Goal: Task Accomplishment & Management: Manage account settings

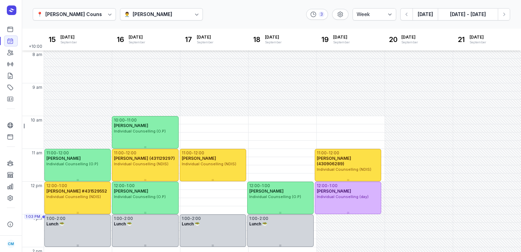
select select "week"
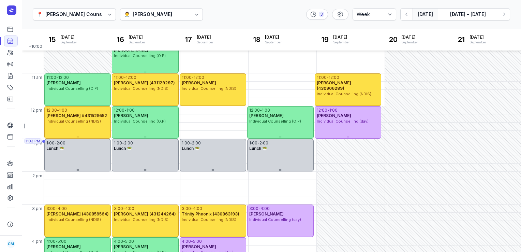
click at [430, 14] on button "[DATE]" at bounding box center [425, 14] width 25 height 12
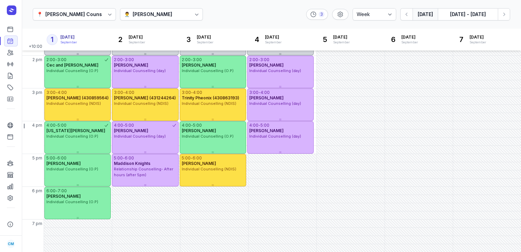
scroll to position [191, 0]
click at [504, 15] on icon "button" at bounding box center [504, 14] width 2 height 3
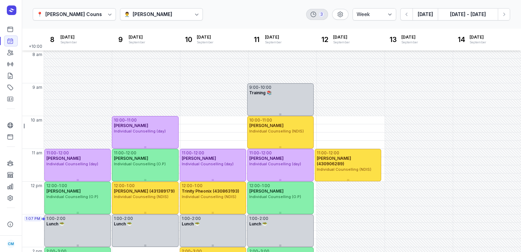
click at [323, 15] on div "3" at bounding box center [321, 14] width 5 height 5
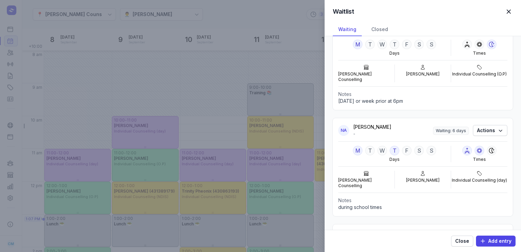
scroll to position [32, 0]
click at [495, 238] on span "Add entry" at bounding box center [495, 241] width 31 height 8
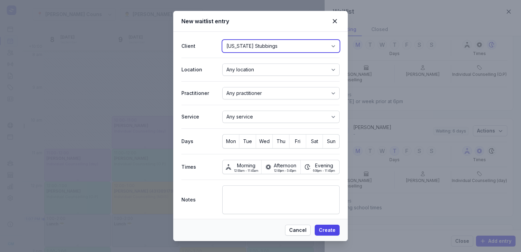
click at [297, 45] on select "[US_STATE] Stubbings [PERSON_NAME] [PERSON_NAME] [PERSON_NAME] [PERSON_NAME] [P…" at bounding box center [280, 46] width 117 height 12
select select "cli_01JKY8KCRH5Z3B3FFA7MQFEBTQ"
click at [222, 40] on select "[US_STATE] Stubbings [PERSON_NAME] [PERSON_NAME] [PERSON_NAME] [PERSON_NAME] [P…" at bounding box center [280, 46] width 117 height 12
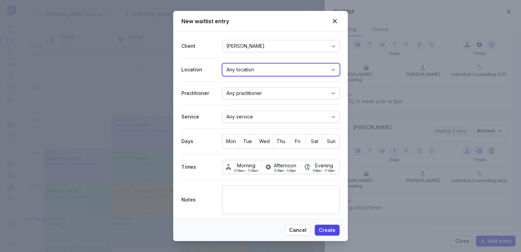
click at [247, 71] on select "Any location [PERSON_NAME] Counselling" at bounding box center [280, 69] width 117 height 12
select select "loc_01J3MBC5WYV0VXDEC5NHAV5R4M"
click at [222, 63] on select "Any location [PERSON_NAME] Counselling" at bounding box center [280, 69] width 117 height 12
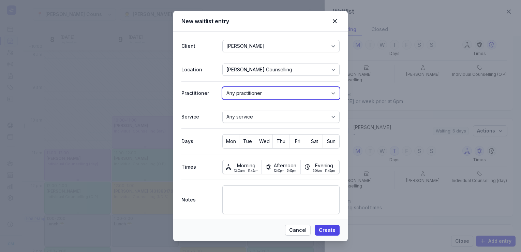
click at [247, 87] on select "Any practitioner [PERSON_NAME] [PERSON_NAME] [PERSON_NAME]" at bounding box center [280, 93] width 117 height 12
select select "pra_01J3MBC620F32B52FEQK5BF7FQ"
click at [222, 87] on select "Any practitioner [PERSON_NAME] [PERSON_NAME] [PERSON_NAME]" at bounding box center [280, 93] width 117 height 12
click at [239, 147] on button "Mon" at bounding box center [247, 141] width 16 height 14
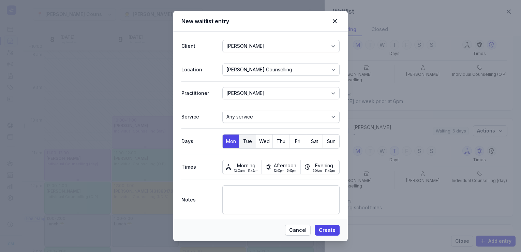
click at [256, 146] on button "Tue" at bounding box center [264, 141] width 16 height 14
click at [263, 144] on span "Wed" at bounding box center [264, 141] width 16 height 10
click at [280, 143] on span "Thu" at bounding box center [281, 141] width 16 height 10
click at [230, 143] on span "Mon" at bounding box center [231, 141] width 16 height 10
click at [280, 165] on span "Afternoon" at bounding box center [285, 166] width 23 height 8
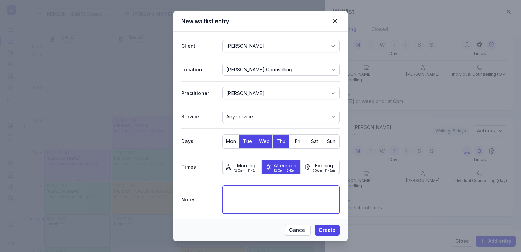
click at [280, 203] on textarea at bounding box center [280, 199] width 117 height 29
type textarea "afternoons at 4pm"
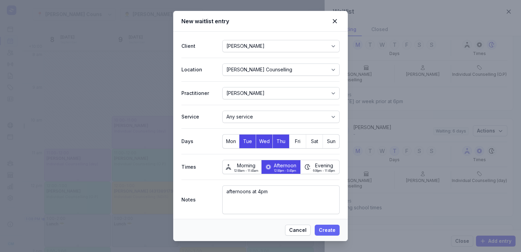
click at [324, 228] on span "Create" at bounding box center [327, 230] width 17 height 8
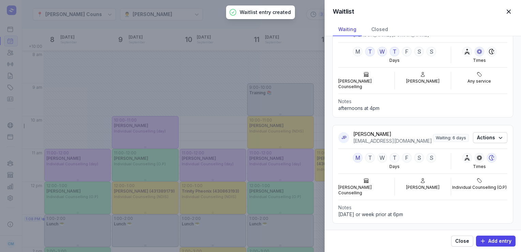
click at [206, 40] on div "Waitlist Close panel Waiting Closed [PERSON_NAME] Westervelt [EMAIL_ADDRESS][PE…" at bounding box center [260, 126] width 521 height 252
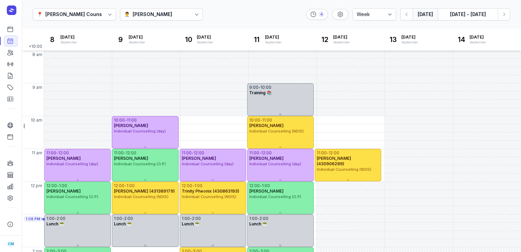
click at [429, 13] on button "[DATE]" at bounding box center [425, 14] width 25 height 12
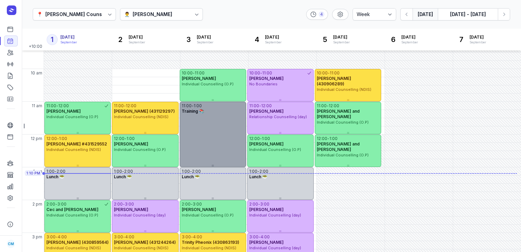
scroll to position [46, 0]
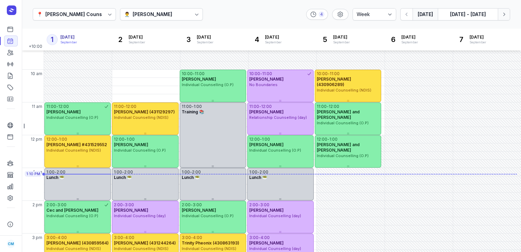
click at [505, 17] on icon "button" at bounding box center [503, 14] width 7 height 7
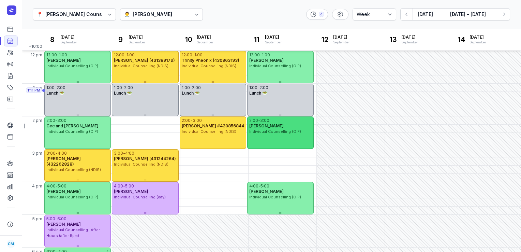
scroll to position [7, 0]
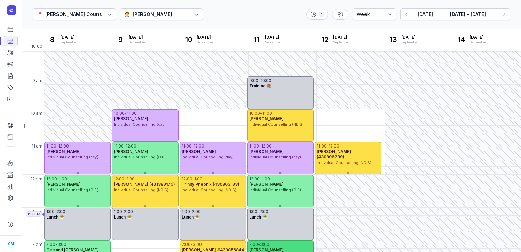
click at [250, 144] on div "11:00" at bounding box center [254, 145] width 10 height 5
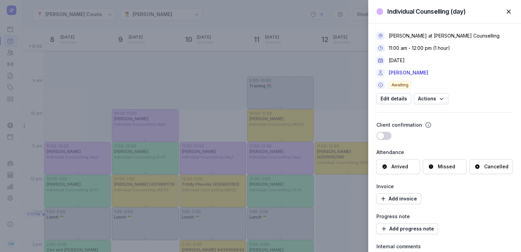
click at [269, 62] on div "Individual Counselling (day) Close panel [PERSON_NAME] at [PERSON_NAME] Counsel…" at bounding box center [260, 126] width 521 height 252
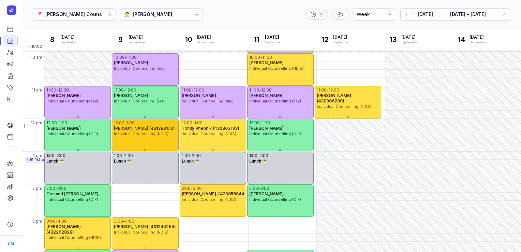
scroll to position [35, 0]
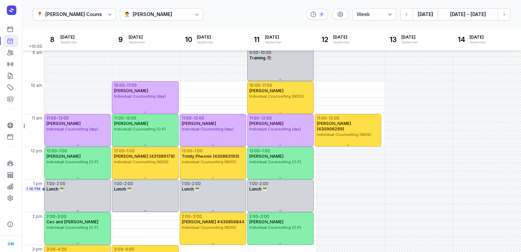
click at [172, 16] on div "[PERSON_NAME]" at bounding box center [153, 14] width 40 height 8
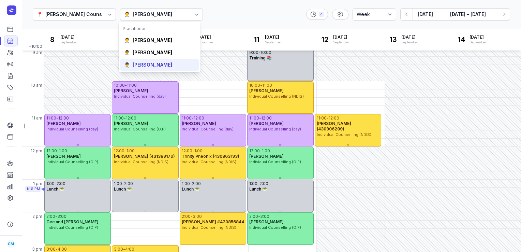
click at [154, 66] on div "[PERSON_NAME]" at bounding box center [153, 64] width 40 height 7
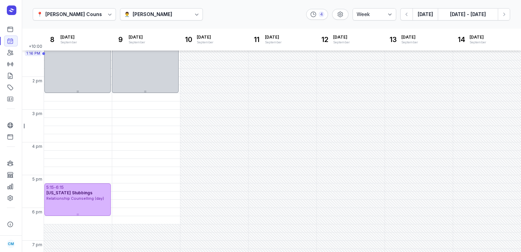
scroll to position [191, 0]
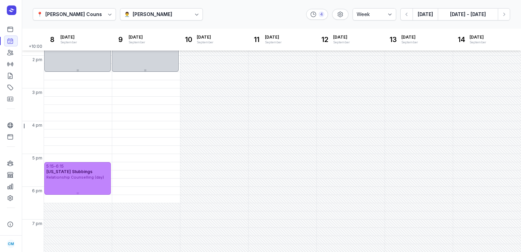
click at [79, 176] on span "Relationship Counselling (day)" at bounding box center [75, 177] width 58 height 5
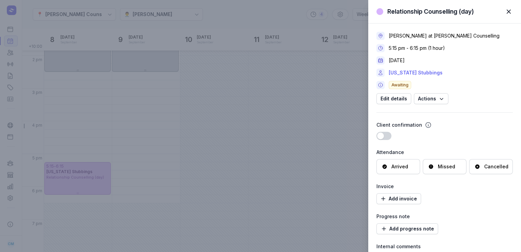
click at [415, 72] on link "[US_STATE] Stubbings" at bounding box center [416, 73] width 54 height 8
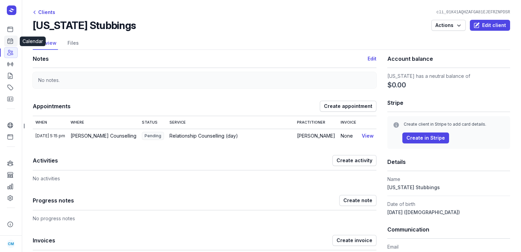
click at [8, 39] on icon at bounding box center [10, 41] width 7 height 7
select select "week"
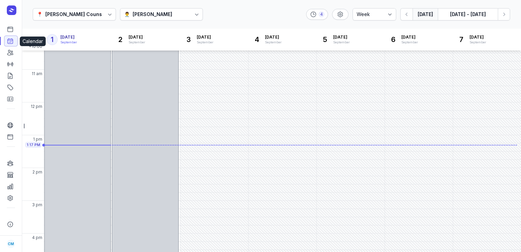
scroll to position [88, 0]
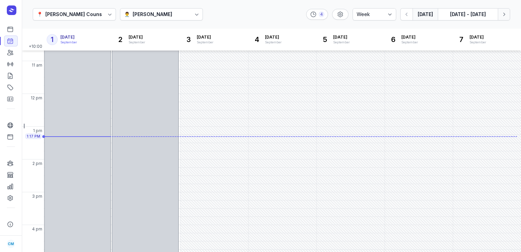
click at [502, 13] on icon "button" at bounding box center [503, 14] width 7 height 7
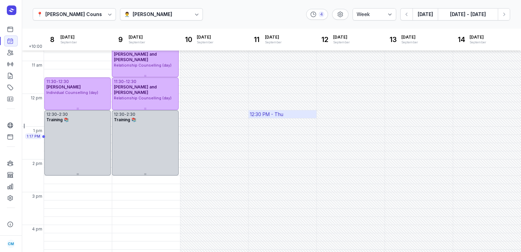
click at [266, 113] on div "12:30 PM - Thu" at bounding box center [266, 114] width 33 height 7
click at [217, 13] on div "📍 [PERSON_NAME] Counselling 👨‍⚕️ [PERSON_NAME] 4 Day 3 days Work week Week [DAT…" at bounding box center [271, 14] width 499 height 29
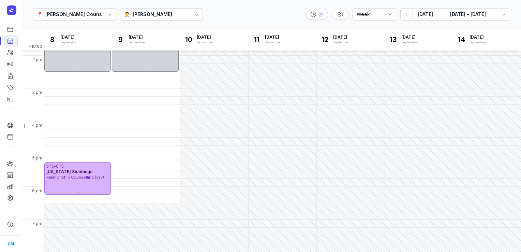
scroll to position [191, 0]
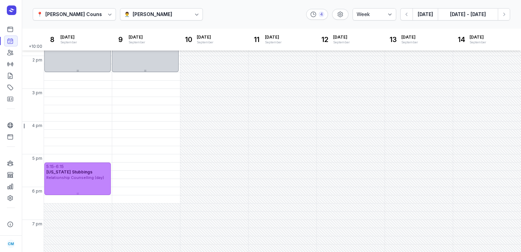
click at [79, 186] on div "5:15 - 6:15 [US_STATE] Stubbings Relationship Counselling (day)" at bounding box center [77, 178] width 66 height 32
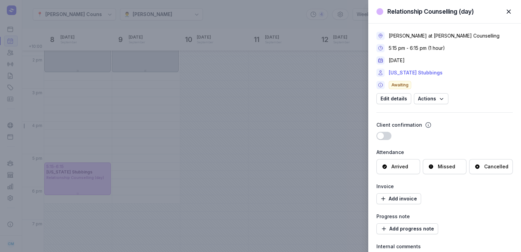
click at [411, 74] on link "[US_STATE] Stubbings" at bounding box center [416, 73] width 54 height 8
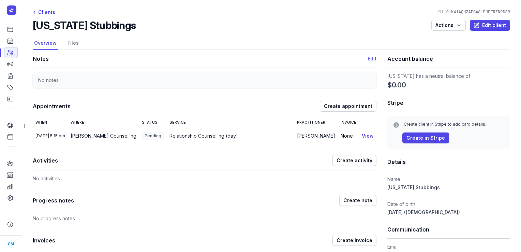
scroll to position [83, 0]
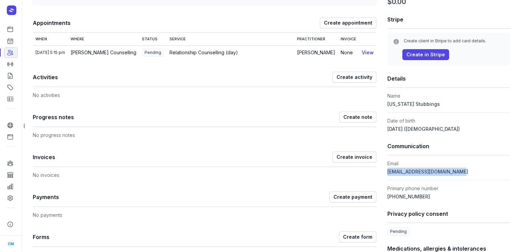
drag, startPoint x: 465, startPoint y: 170, endPoint x: 384, endPoint y: 174, distance: 81.2
click at [387, 174] on dd "[EMAIL_ADDRESS][DOMAIN_NAME]" at bounding box center [448, 171] width 123 height 8
copy span "[EMAIL_ADDRESS][DOMAIN_NAME]"
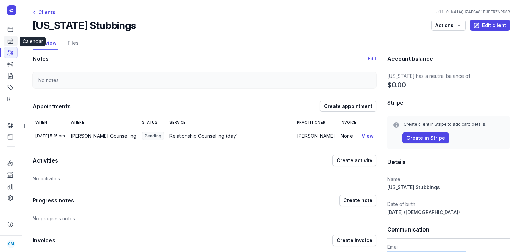
click at [12, 45] on link "Calendar" at bounding box center [11, 40] width 14 height 11
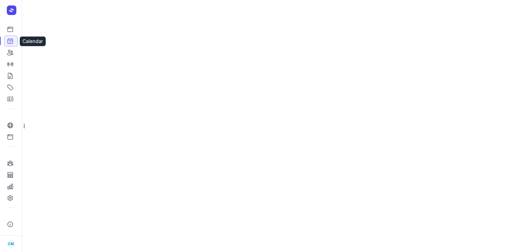
select select "week"
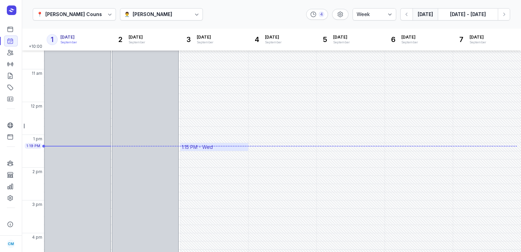
scroll to position [89, 0]
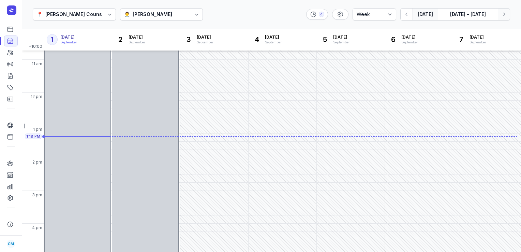
click at [503, 12] on icon "button" at bounding box center [503, 14] width 7 height 7
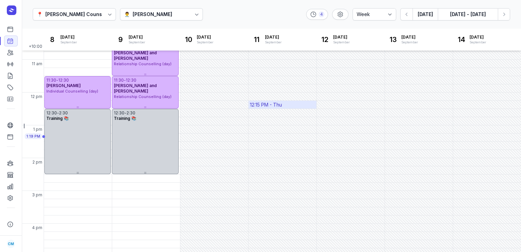
scroll to position [191, 0]
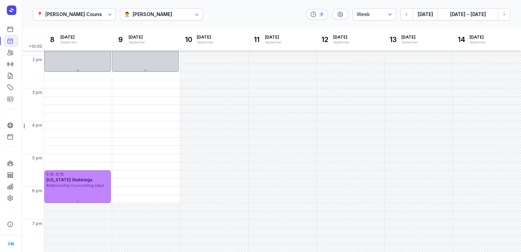
drag, startPoint x: 93, startPoint y: 173, endPoint x: 93, endPoint y: 182, distance: 9.2
click at [93, 182] on div "5:15 - 6:15 [US_STATE] Stubbings Relationship Counselling (day)" at bounding box center [77, 179] width 66 height 18
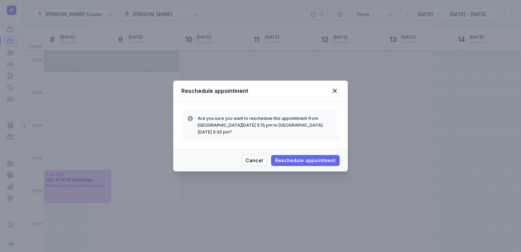
click at [302, 156] on span "Reschedule appointment" at bounding box center [305, 160] width 60 height 8
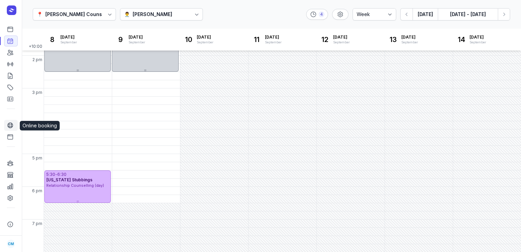
click at [10, 122] on icon at bounding box center [10, 125] width 7 height 7
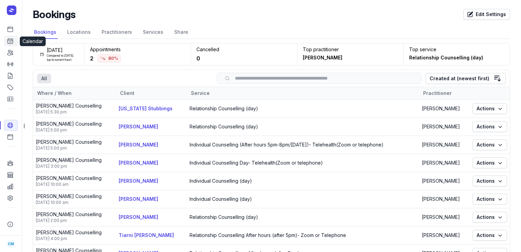
click at [13, 41] on icon at bounding box center [10, 41] width 5 height 5
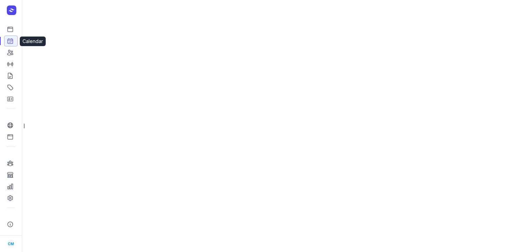
select select "week"
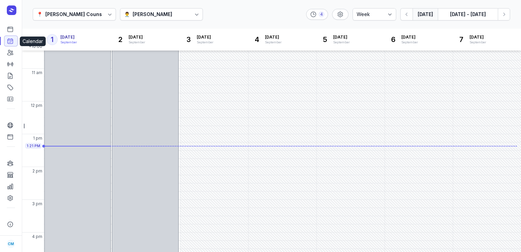
scroll to position [90, 0]
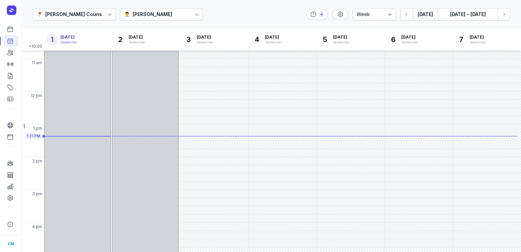
click at [191, 15] on div at bounding box center [197, 14] width 12 height 12
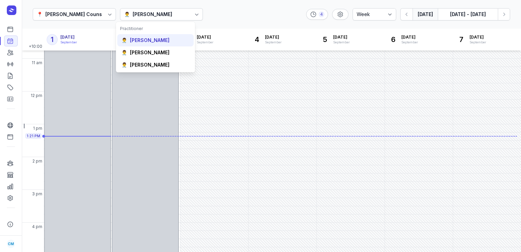
click at [164, 43] on div "[PERSON_NAME]" at bounding box center [150, 40] width 40 height 7
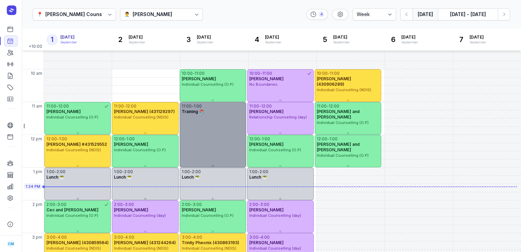
scroll to position [47, 0]
click at [211, 153] on div "11:00 - 1:00 Training 📚" at bounding box center [213, 134] width 66 height 65
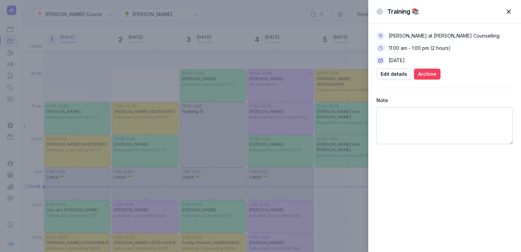
click at [424, 76] on span "Archive" at bounding box center [427, 74] width 18 height 8
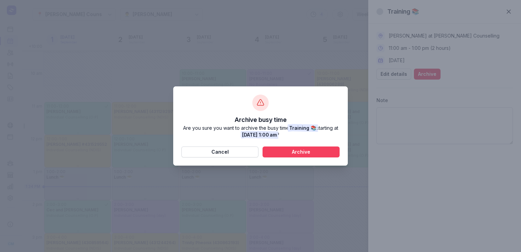
click at [326, 147] on button "Archive" at bounding box center [301, 151] width 77 height 11
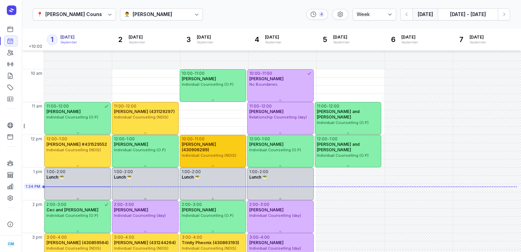
drag, startPoint x: 329, startPoint y: 90, endPoint x: 207, endPoint y: 161, distance: 141.5
click at [207, 161] on div "10:00 - 11:00 [PERSON_NAME] (430906289) Individual Counselling (NDIS)" at bounding box center [213, 151] width 66 height 32
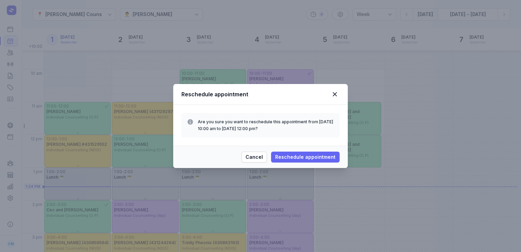
click at [299, 160] on span "Reschedule appointment" at bounding box center [305, 157] width 60 height 8
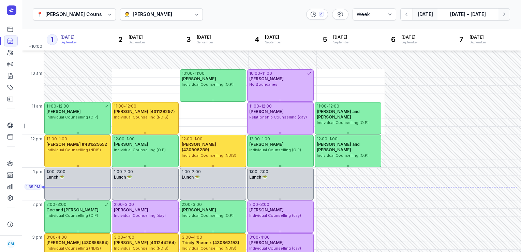
click at [506, 11] on icon "button" at bounding box center [503, 14] width 7 height 7
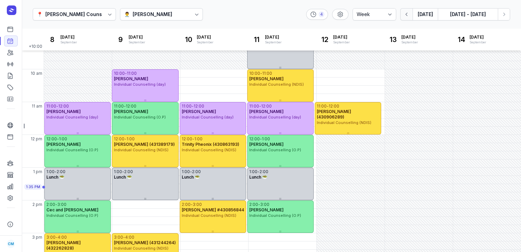
click at [405, 16] on icon "button" at bounding box center [406, 14] width 7 height 7
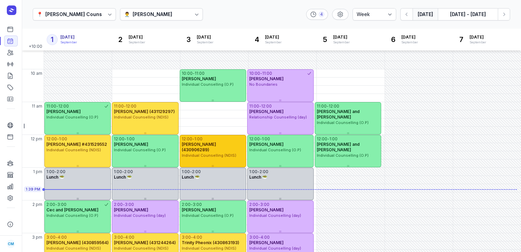
click at [194, 146] on span "[PERSON_NAME] (430906289)" at bounding box center [199, 146] width 34 height 11
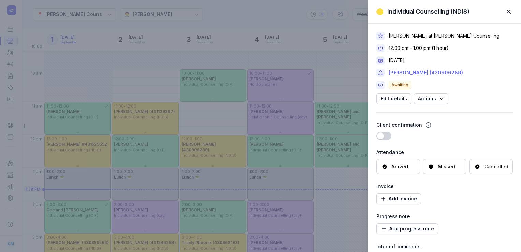
click at [402, 73] on link "[PERSON_NAME] (430906289)" at bounding box center [426, 73] width 74 height 8
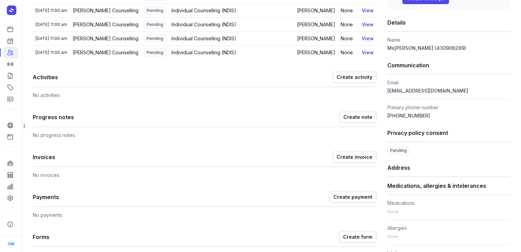
scroll to position [179, 0]
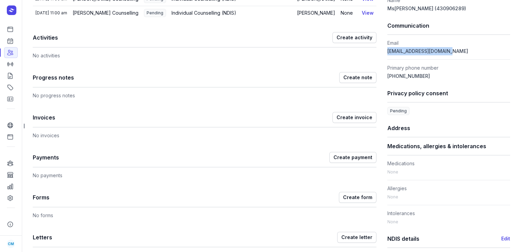
drag, startPoint x: 444, startPoint y: 48, endPoint x: 384, endPoint y: 51, distance: 60.1
click at [387, 51] on dd "[EMAIL_ADDRESS][DOMAIN_NAME]" at bounding box center [448, 51] width 123 height 8
copy span "[EMAIL_ADDRESS][DOMAIN_NAME]"
click at [9, 45] on link "Calendar" at bounding box center [11, 40] width 14 height 11
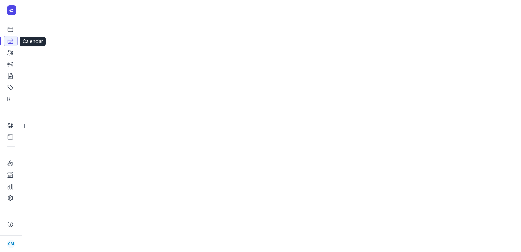
select select "week"
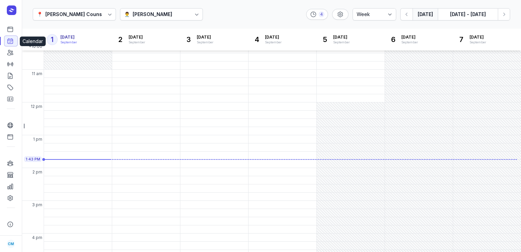
scroll to position [102, 0]
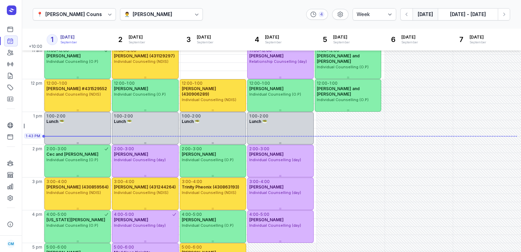
click at [167, 9] on div "👨‍⚕️ [PERSON_NAME]" at bounding box center [161, 14] width 83 height 12
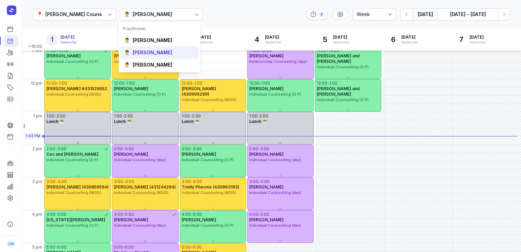
click at [150, 48] on div "👨‍⚕️ [PERSON_NAME]" at bounding box center [159, 52] width 79 height 12
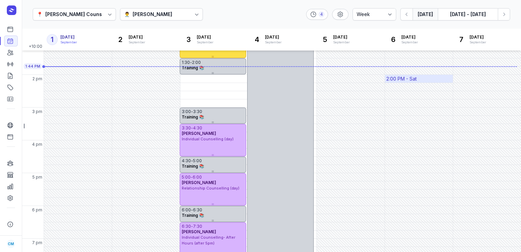
scroll to position [191, 0]
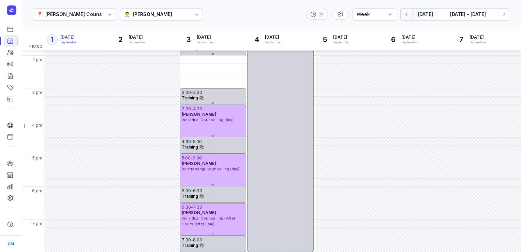
click at [412, 17] on button "button" at bounding box center [406, 14] width 12 height 12
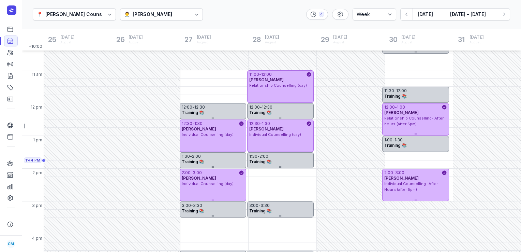
scroll to position [68, 0]
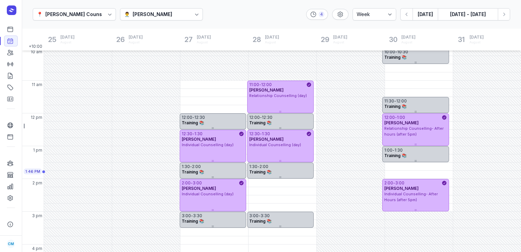
click at [162, 17] on div "👨‍⚕️ [PERSON_NAME]" at bounding box center [161, 14] width 83 height 12
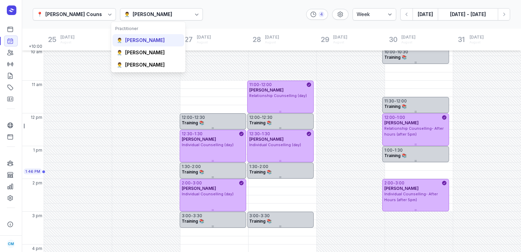
click at [147, 59] on div "👨‍⚕️ [PERSON_NAME]" at bounding box center [149, 65] width 72 height 12
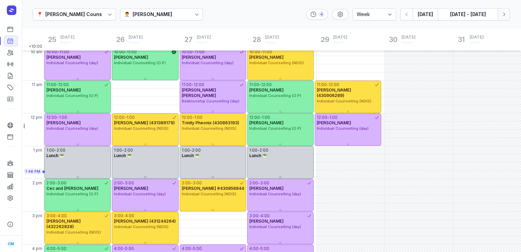
click at [509, 15] on button "Next week" at bounding box center [504, 14] width 12 height 12
